Goal: Transaction & Acquisition: Purchase product/service

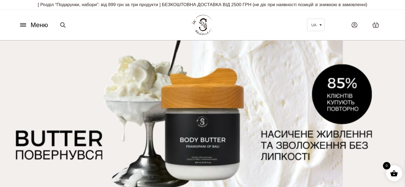
click at [27, 25] on icon at bounding box center [23, 25] width 9 height 6
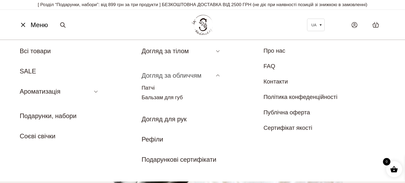
click at [167, 76] on link "Догляд за обличчям" at bounding box center [172, 75] width 60 height 7
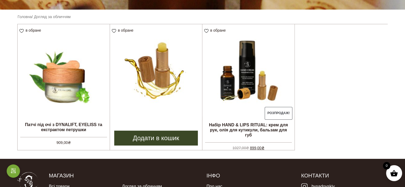
click at [181, 84] on img at bounding box center [156, 70] width 92 height 92
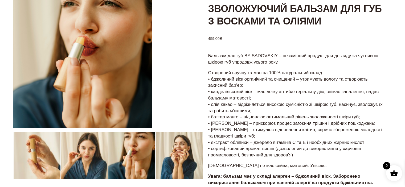
scroll to position [53, 0]
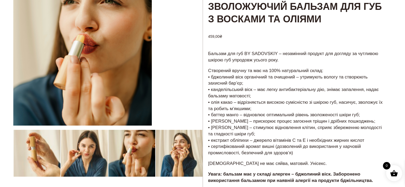
click at [52, 148] on div at bounding box center [107, 137] width 189 height 300
click at [80, 149] on div at bounding box center [107, 137] width 189 height 300
click at [126, 150] on div at bounding box center [107, 137] width 189 height 300
click at [178, 150] on div at bounding box center [107, 137] width 189 height 300
